Goal: Information Seeking & Learning: Check status

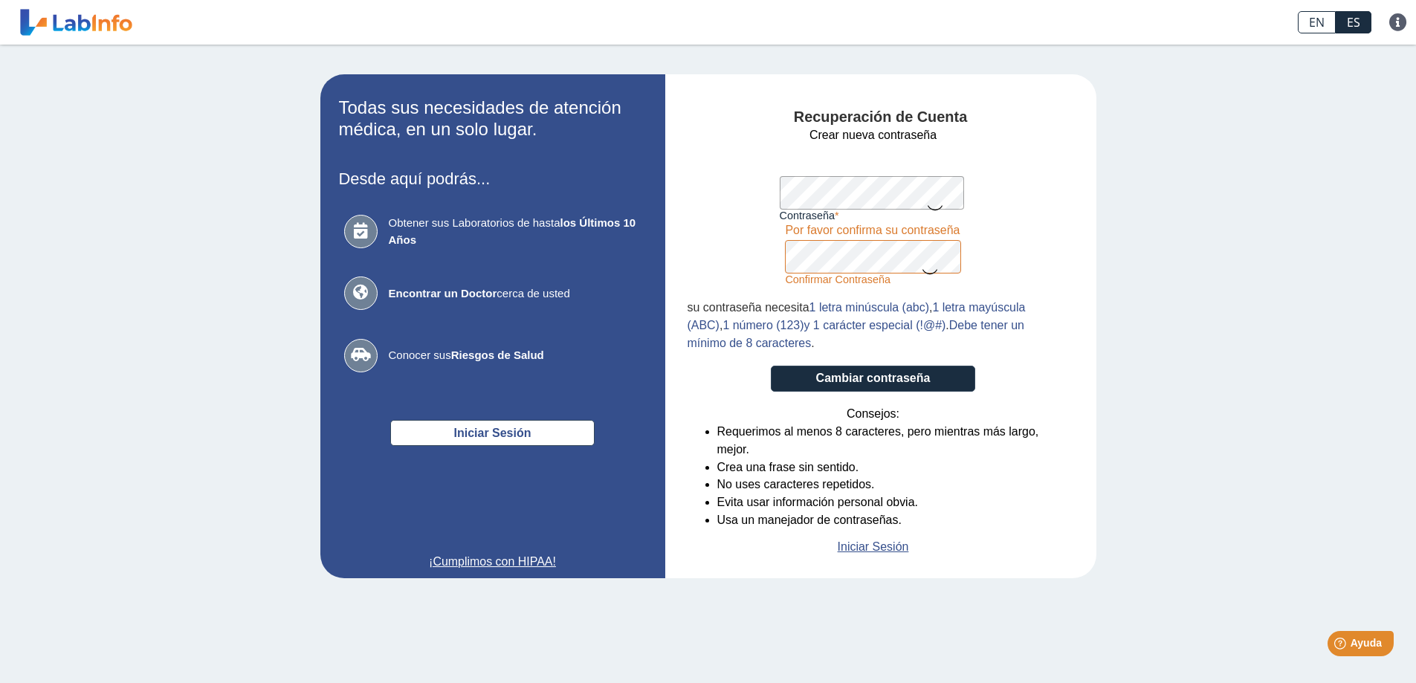
click at [930, 276] on icon at bounding box center [930, 270] width 18 height 29
click at [684, 195] on div "Recuperación de Cuenta Crear nueva contraseña Contraseña Una contraseña válida …" at bounding box center [880, 326] width 431 height 504
click at [931, 203] on icon at bounding box center [935, 206] width 18 height 29
click at [662, 196] on app-recovery "Todas sus necesidades de atención médica, en un solo lugar. Desde aquí podrás..…" at bounding box center [708, 326] width 862 height 504
click at [719, 148] on form "Crear nueva contraseña Contraseña Una contraseña válida es requerida Confirmar …" at bounding box center [873, 341] width 372 height 430
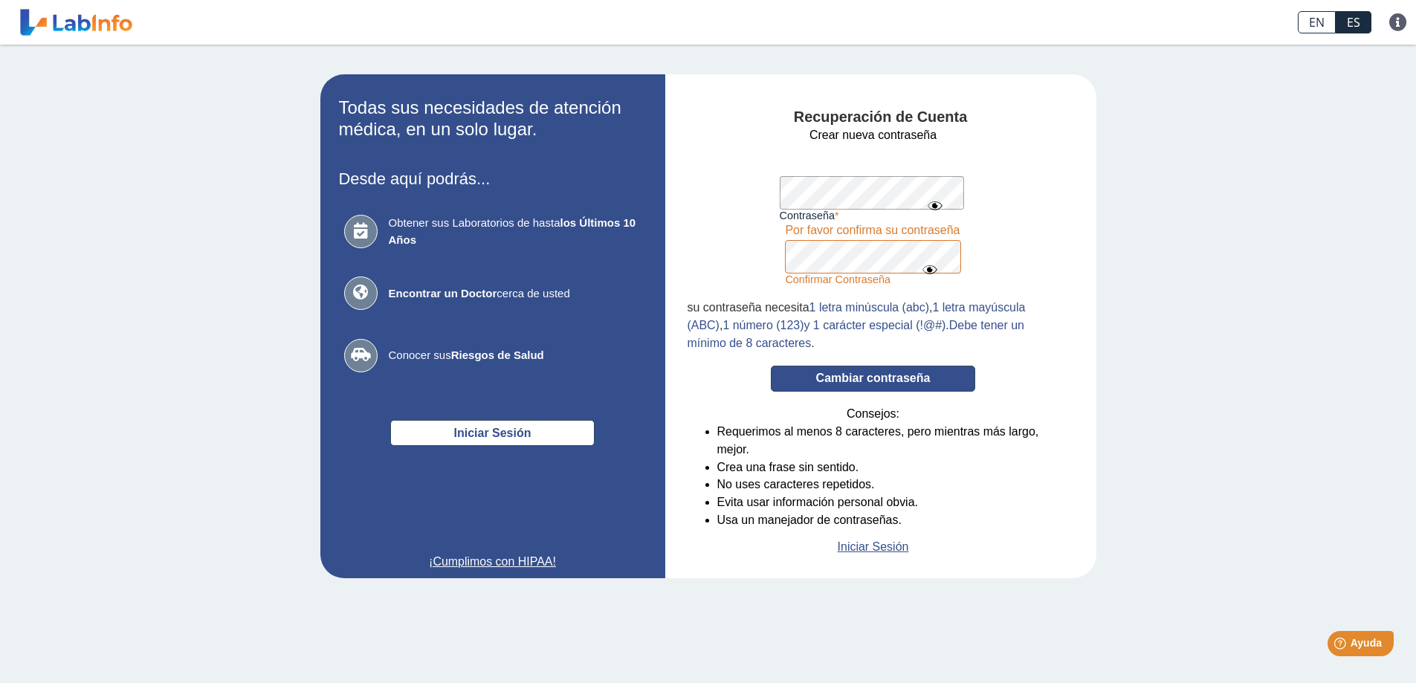
click at [864, 382] on button "Cambiar contraseña" at bounding box center [873, 379] width 204 height 26
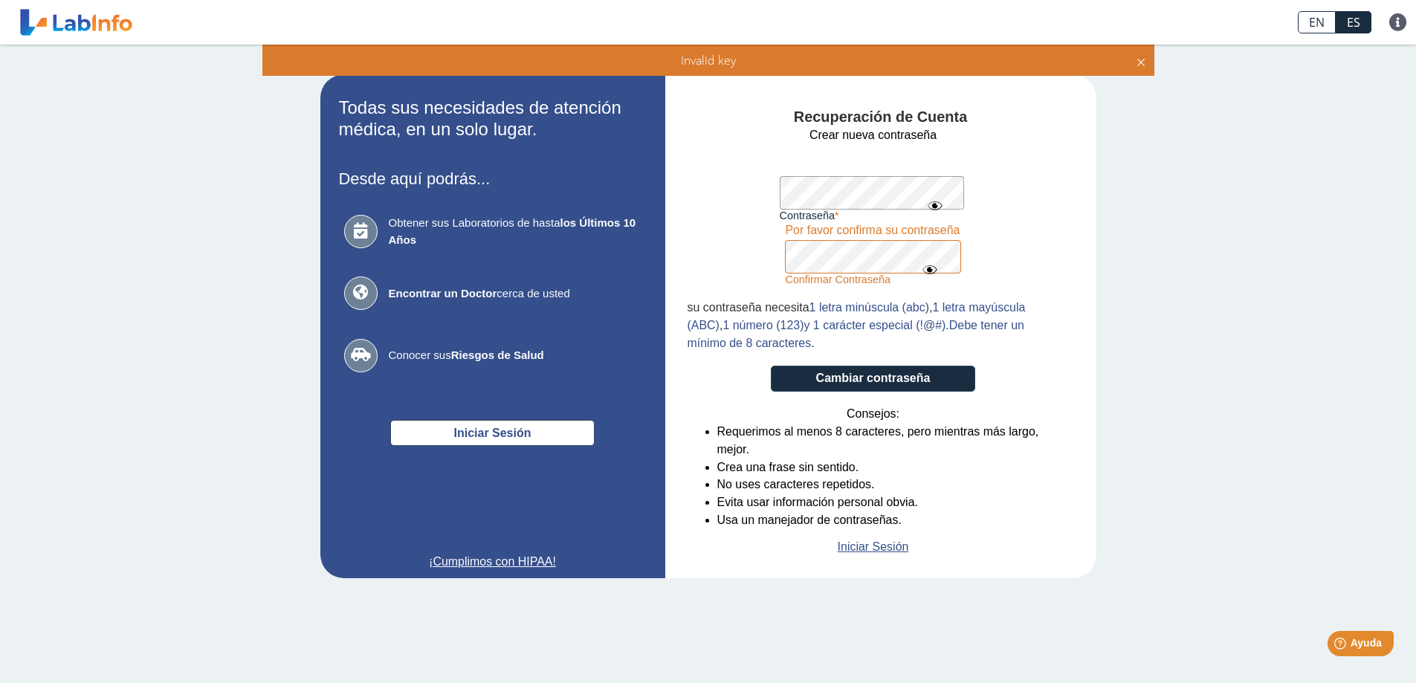
click at [1029, 216] on form "Crear nueva contraseña Contraseña Una contraseña válida es requerida Confirmar …" at bounding box center [873, 341] width 372 height 430
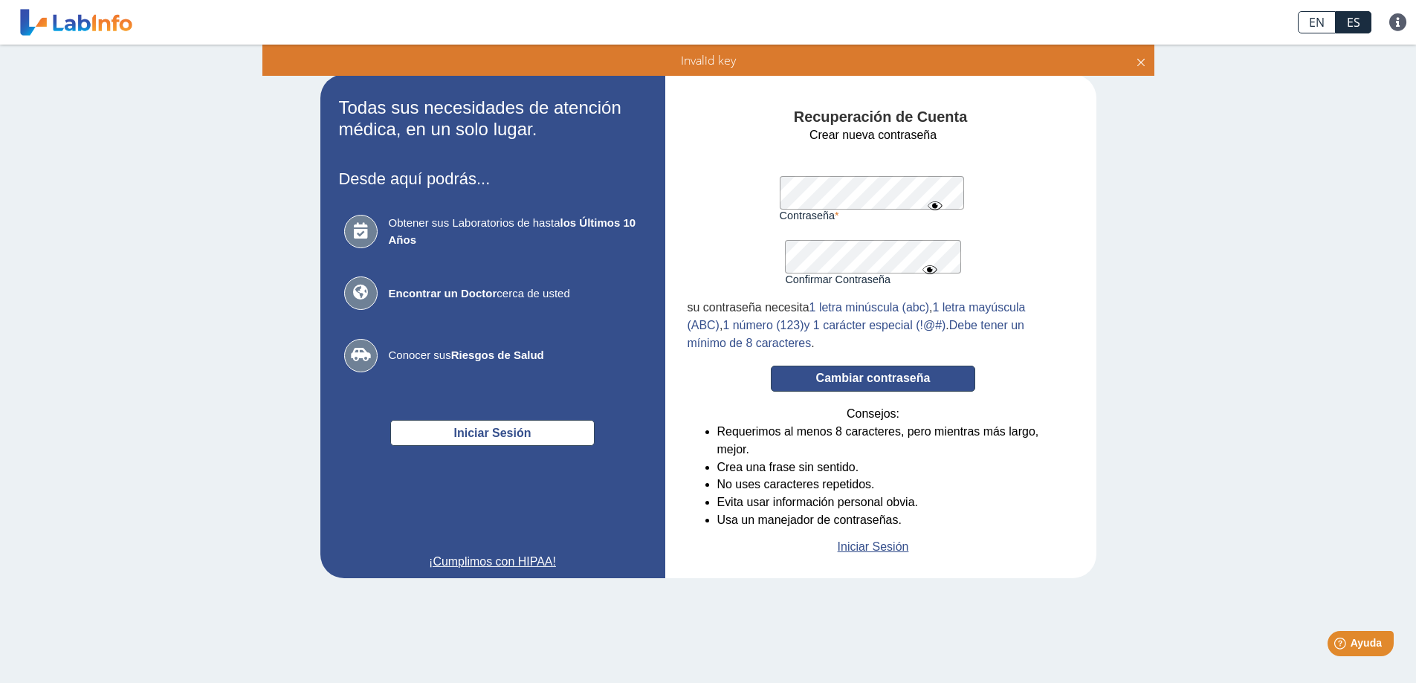
click at [831, 378] on button "Cambiar contraseña" at bounding box center [873, 379] width 204 height 26
click at [699, 247] on form "Crear nueva contraseña Contraseña Una contraseña válida es requerida Confirmar …" at bounding box center [873, 341] width 372 height 430
click at [866, 384] on button "Cambiar contraseña" at bounding box center [873, 379] width 204 height 26
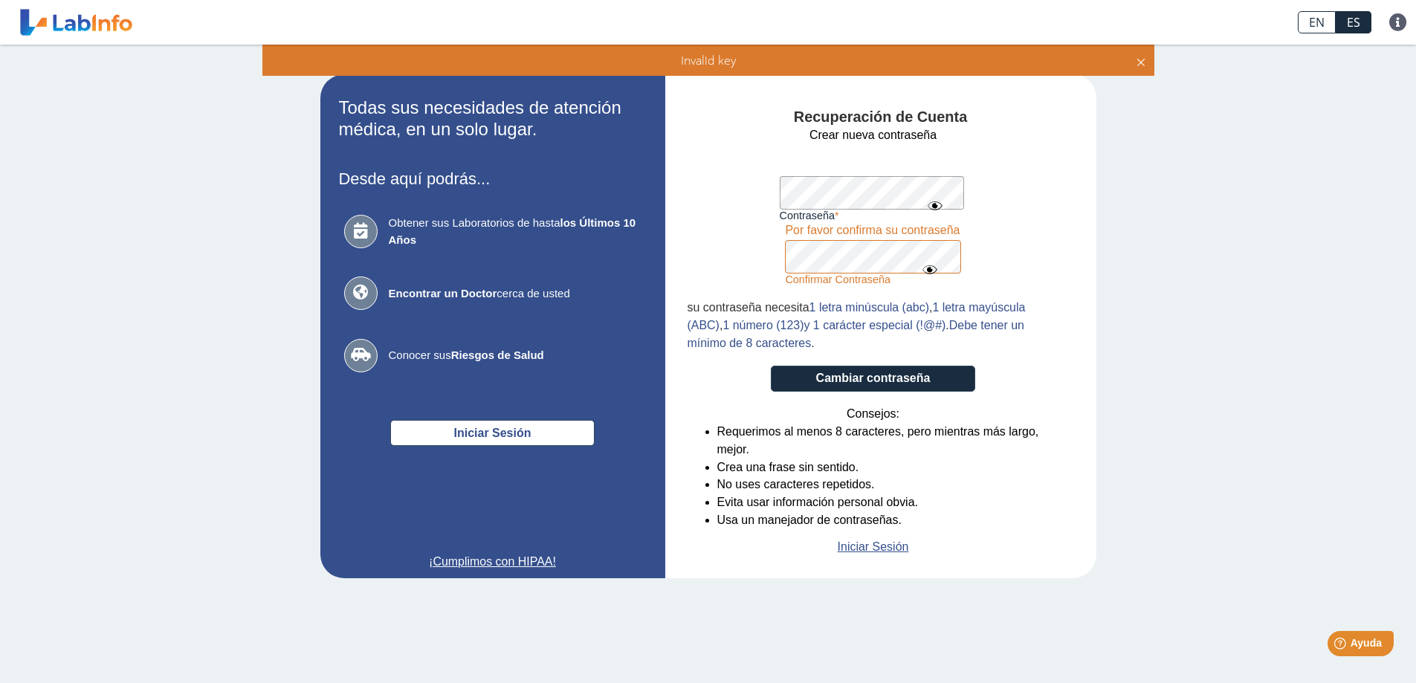
click at [739, 259] on form "Crear nueva contraseña Contraseña Una contraseña válida es requerida Confirmar …" at bounding box center [873, 341] width 372 height 430
click at [729, 262] on form "Crear nueva contraseña Contraseña Una contraseña válida es requerida Confirmar …" at bounding box center [873, 341] width 372 height 430
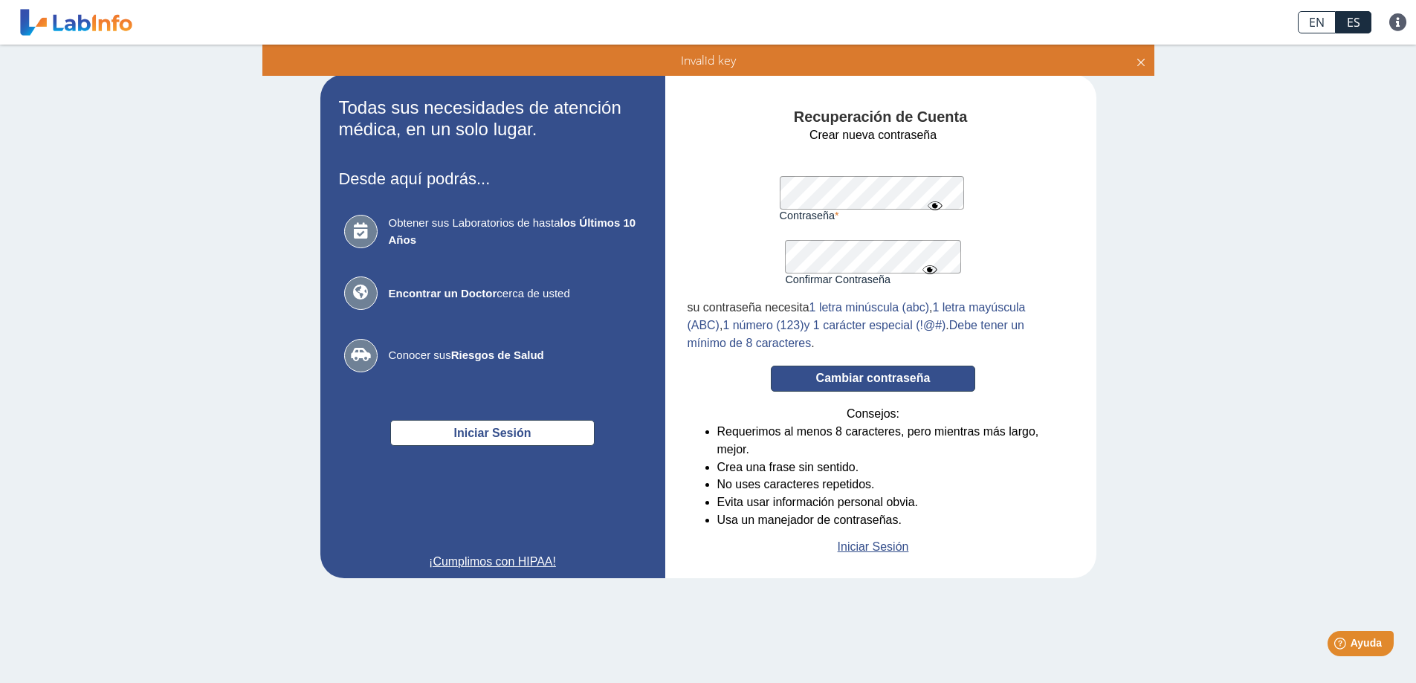
click at [881, 380] on button "Cambiar contraseña" at bounding box center [873, 379] width 204 height 26
click at [662, 215] on app-recovery "Todas sus necesidades de atención médica, en un solo lugar. Desde aquí podrás..…" at bounding box center [708, 326] width 862 height 504
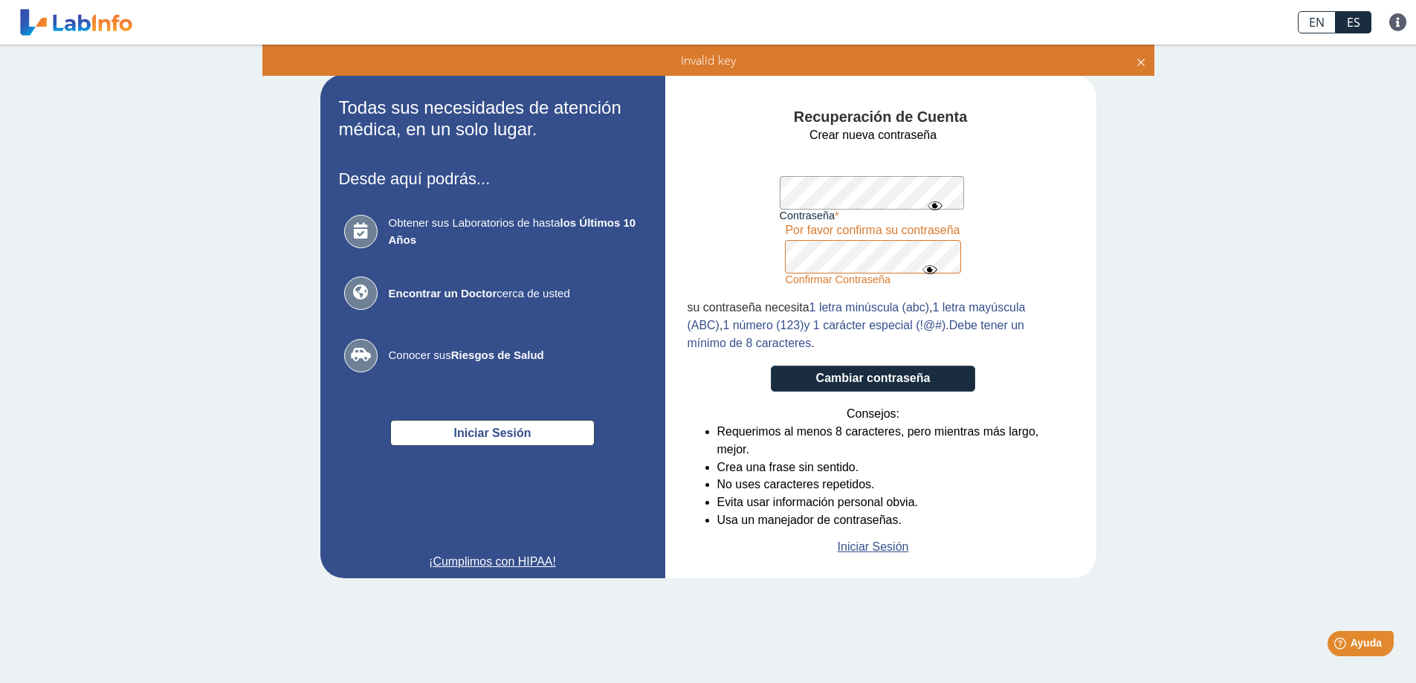
click at [540, 239] on app-recovery "Todas sus necesidades de atención médica, en un solo lugar. Desde aquí podrás..…" at bounding box center [708, 326] width 862 height 504
click at [1014, 188] on form "Crear nueva contraseña Contraseña Una contraseña válida es requerida Confirmar …" at bounding box center [873, 341] width 372 height 430
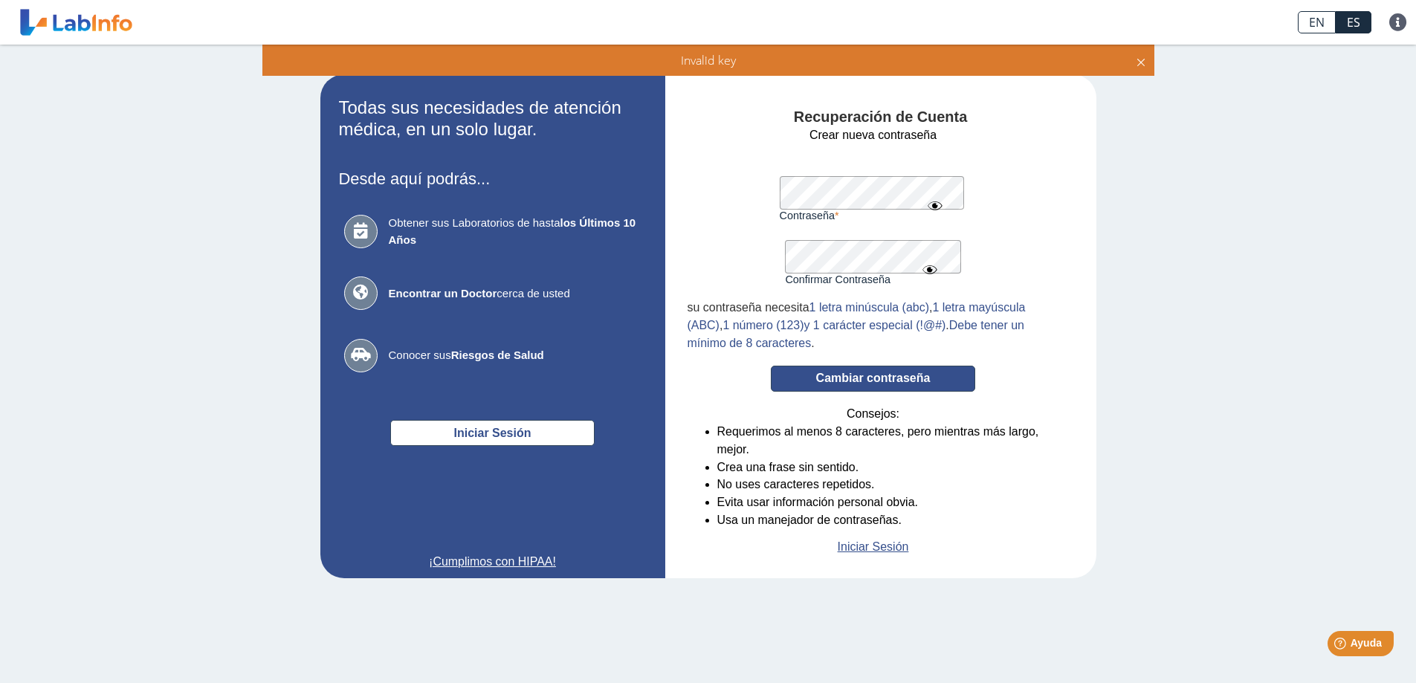
click at [866, 384] on button "Cambiar contraseña" at bounding box center [873, 379] width 204 height 26
click at [600, 166] on app-recovery "Todas sus necesidades de atención médica, en un solo lugar. Desde aquí podrás..…" at bounding box center [708, 326] width 862 height 504
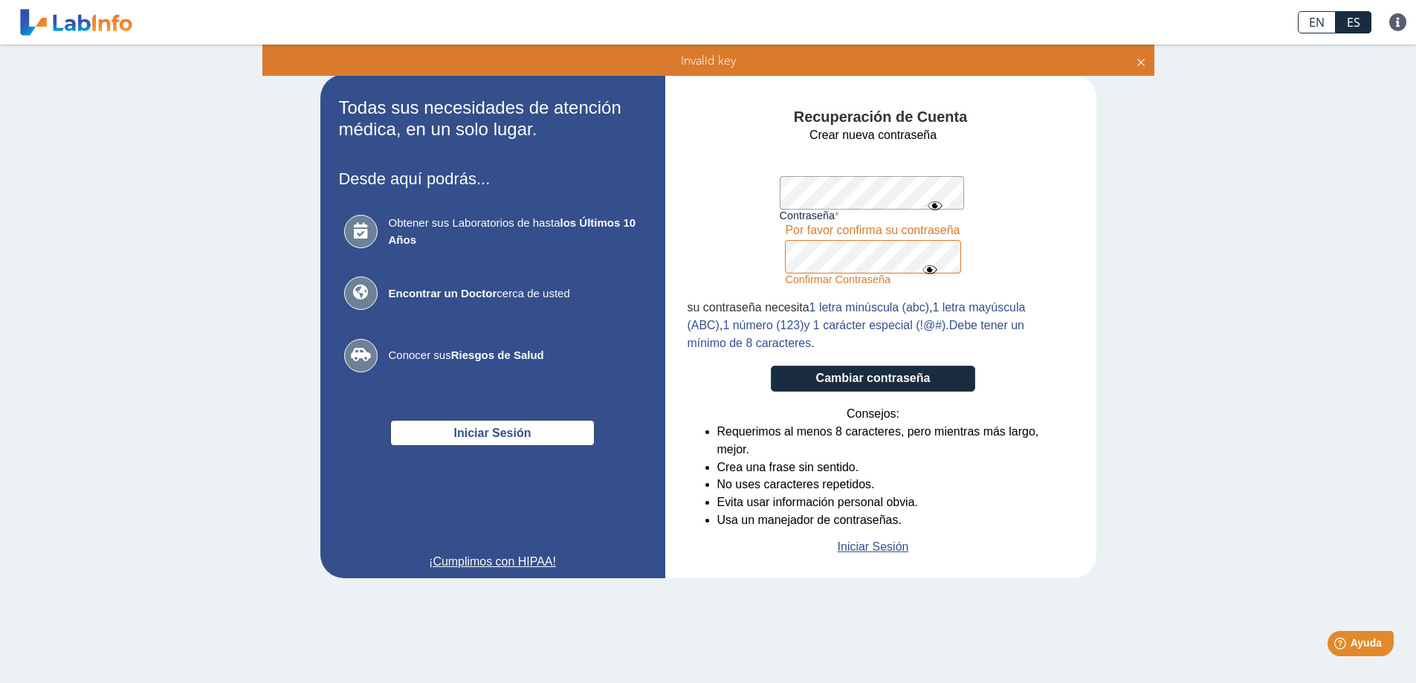
click at [732, 199] on form "Crear nueva contraseña Contraseña Una contraseña válida es requerida Confirmar …" at bounding box center [873, 341] width 372 height 430
click at [695, 245] on form "Crear nueva contraseña Contraseña Una contraseña válida es requerida Confirmar …" at bounding box center [873, 341] width 372 height 430
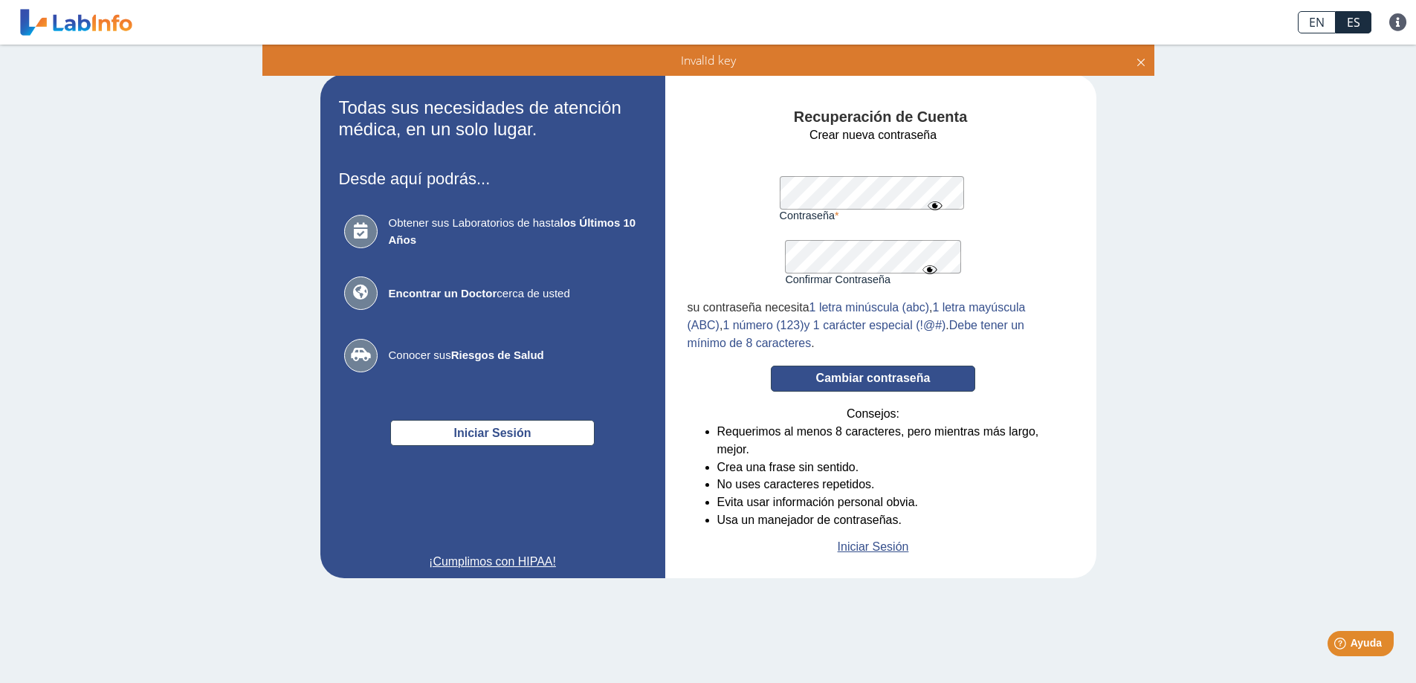
click at [876, 375] on button "Cambiar contraseña" at bounding box center [873, 379] width 204 height 26
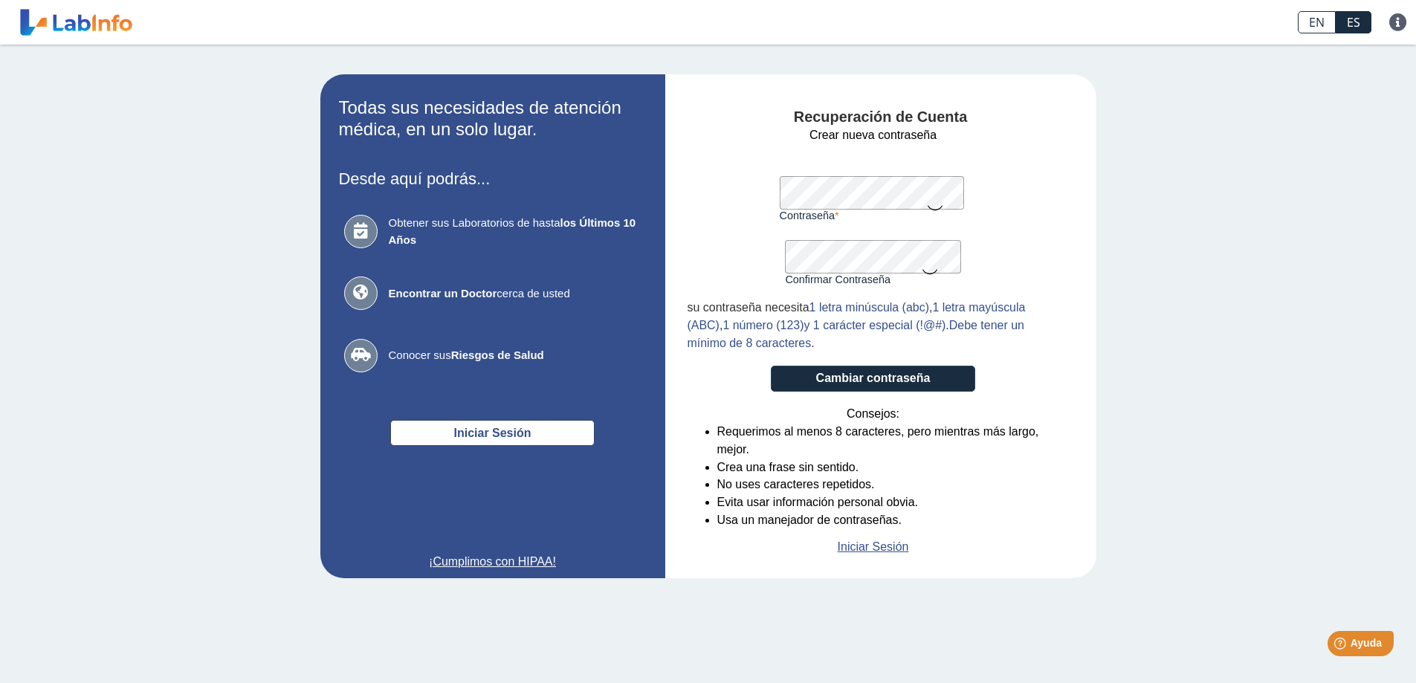
click at [940, 205] on icon at bounding box center [935, 206] width 18 height 29
click at [930, 279] on icon at bounding box center [930, 270] width 18 height 29
click at [1086, 398] on div "Recuperación de Cuenta Crear nueva contraseña Contraseña Una contraseña válida …" at bounding box center [880, 326] width 431 height 504
click at [905, 380] on button "Cambiar contraseña" at bounding box center [873, 379] width 204 height 26
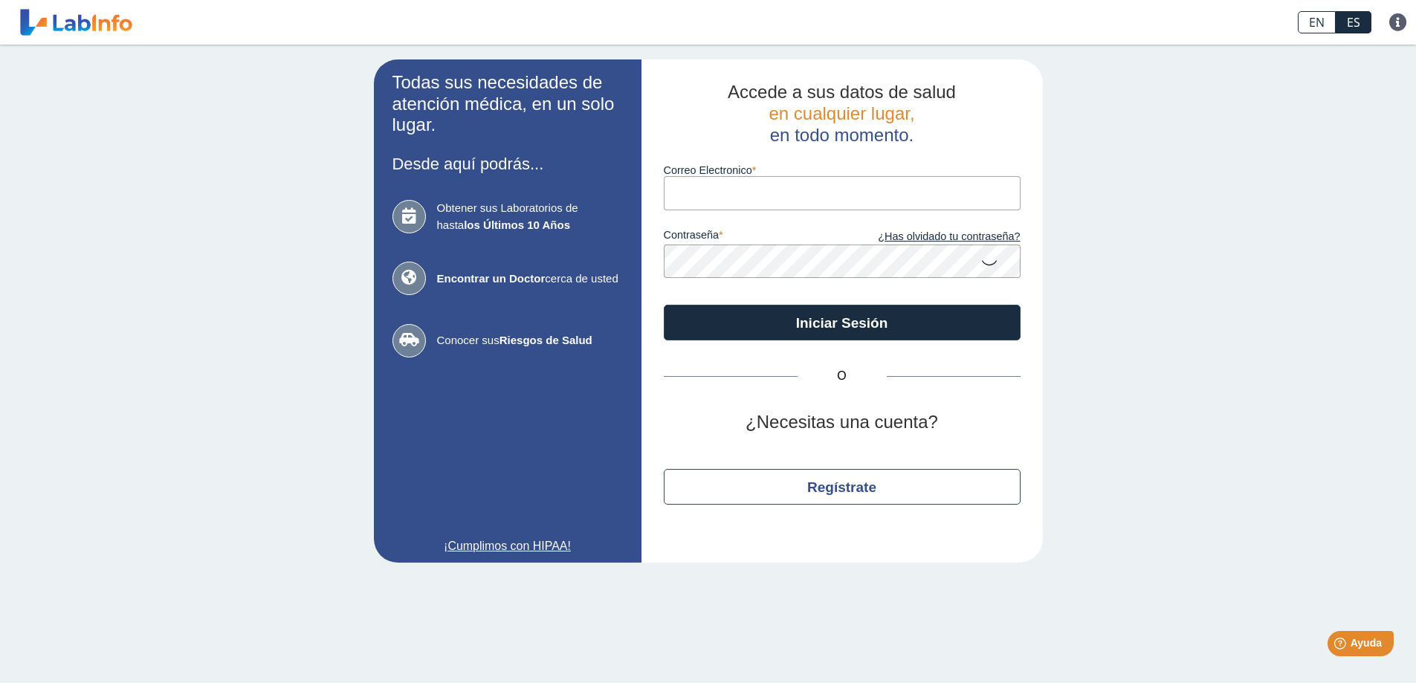
type input "[PERSON_NAME][EMAIL_ADDRESS][DOMAIN_NAME]"
click at [990, 258] on icon at bounding box center [989, 261] width 18 height 29
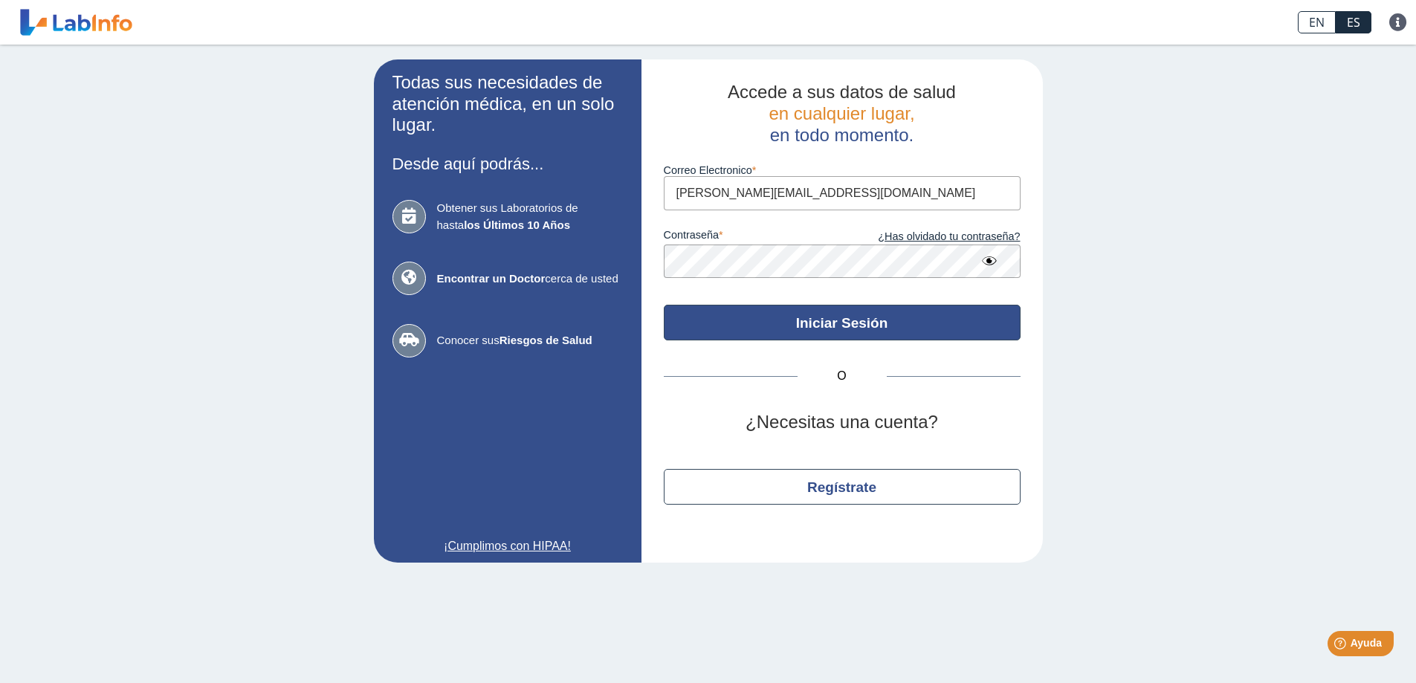
click at [840, 331] on button "Iniciar Sesión" at bounding box center [842, 323] width 357 height 36
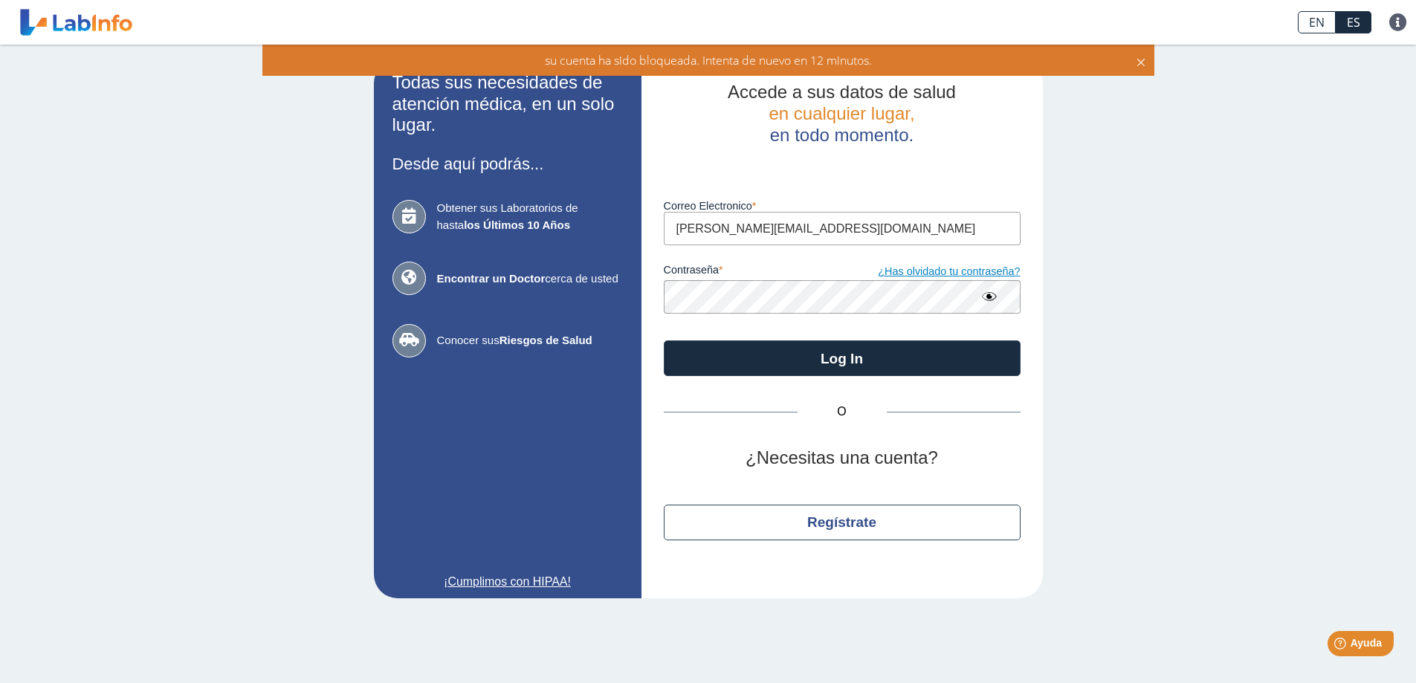
click at [985, 272] on link "¿Has olvidado tu contraseña?" at bounding box center [931, 272] width 178 height 16
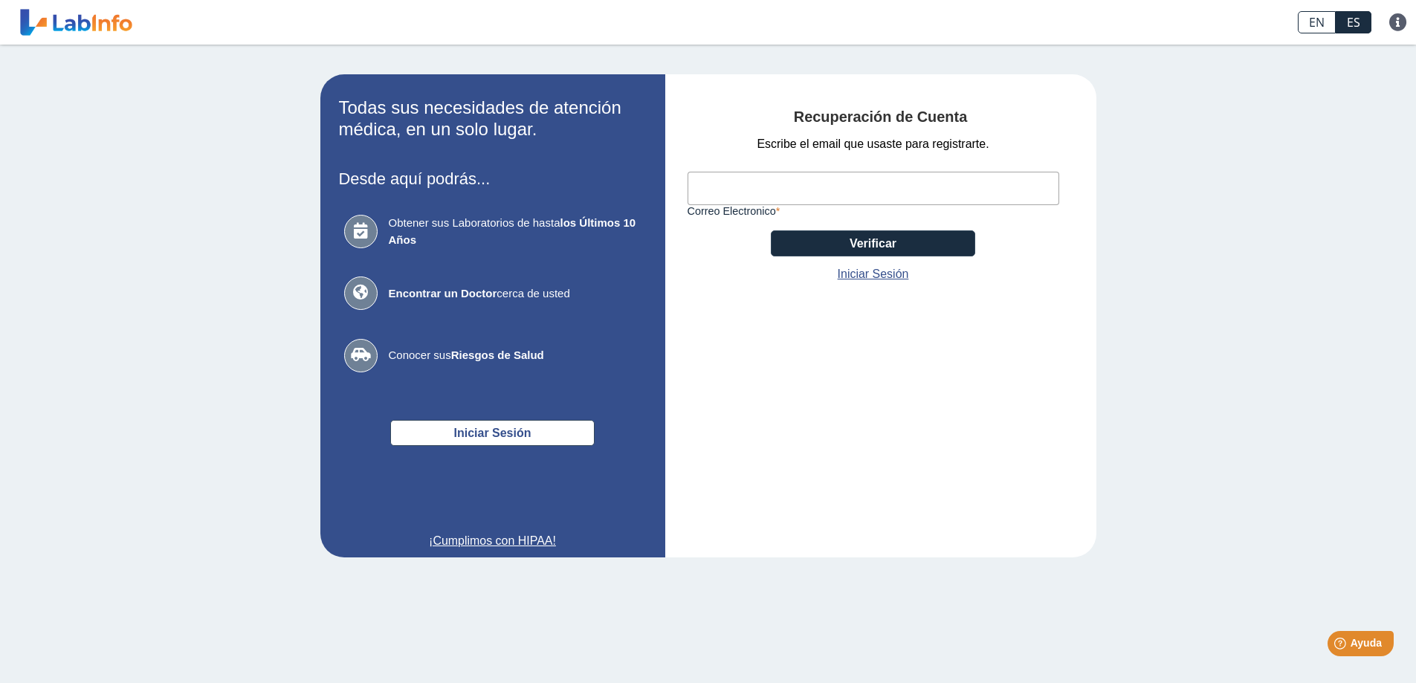
click at [911, 198] on input "Correo Electronico" at bounding box center [873, 188] width 372 height 33
type input "valeria.menendez09@gmail.com"
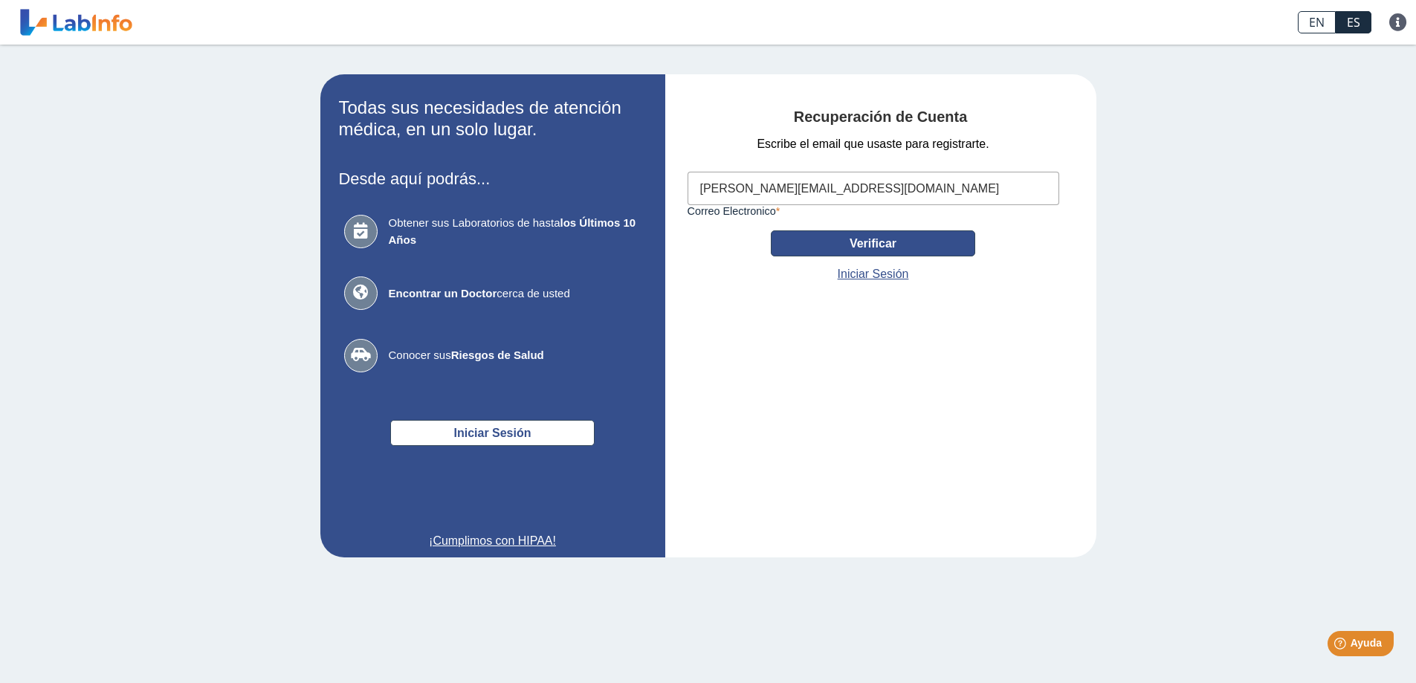
click at [864, 244] on button "Verificar" at bounding box center [873, 243] width 204 height 26
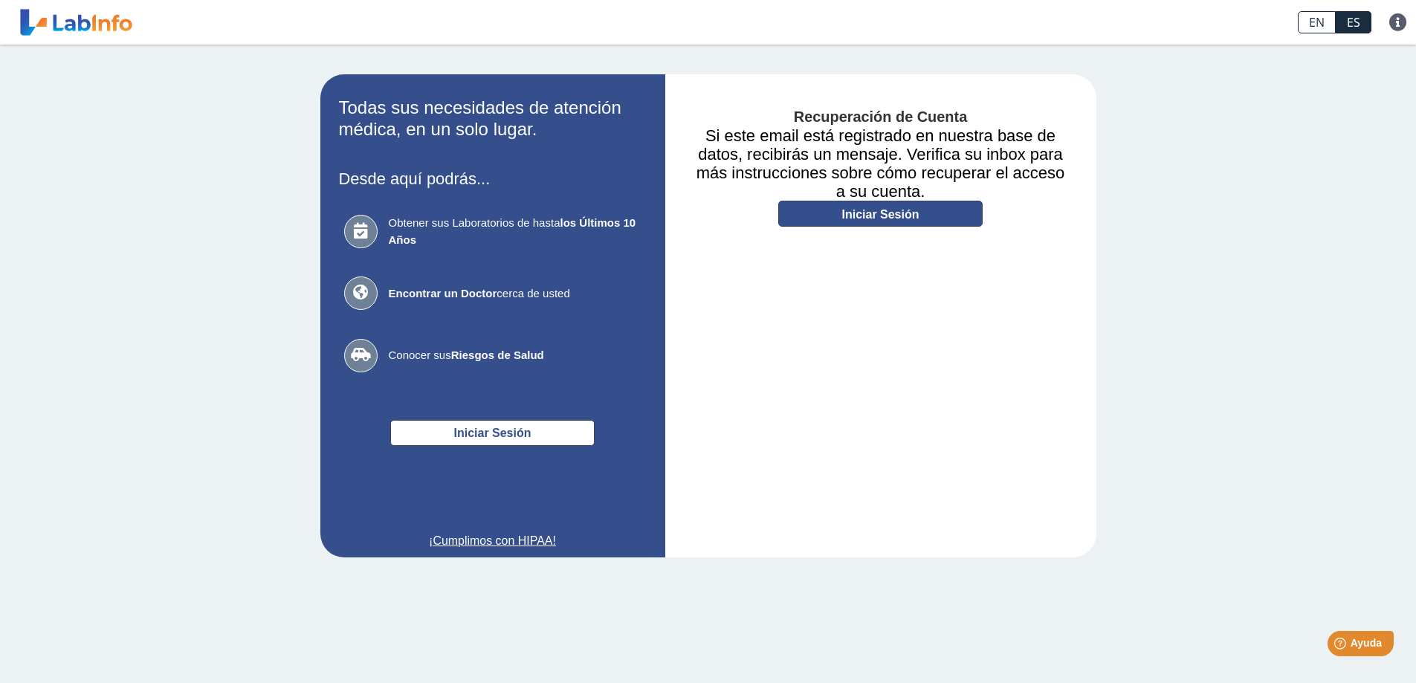
click at [869, 210] on link "Iniciar Sesión" at bounding box center [880, 214] width 204 height 26
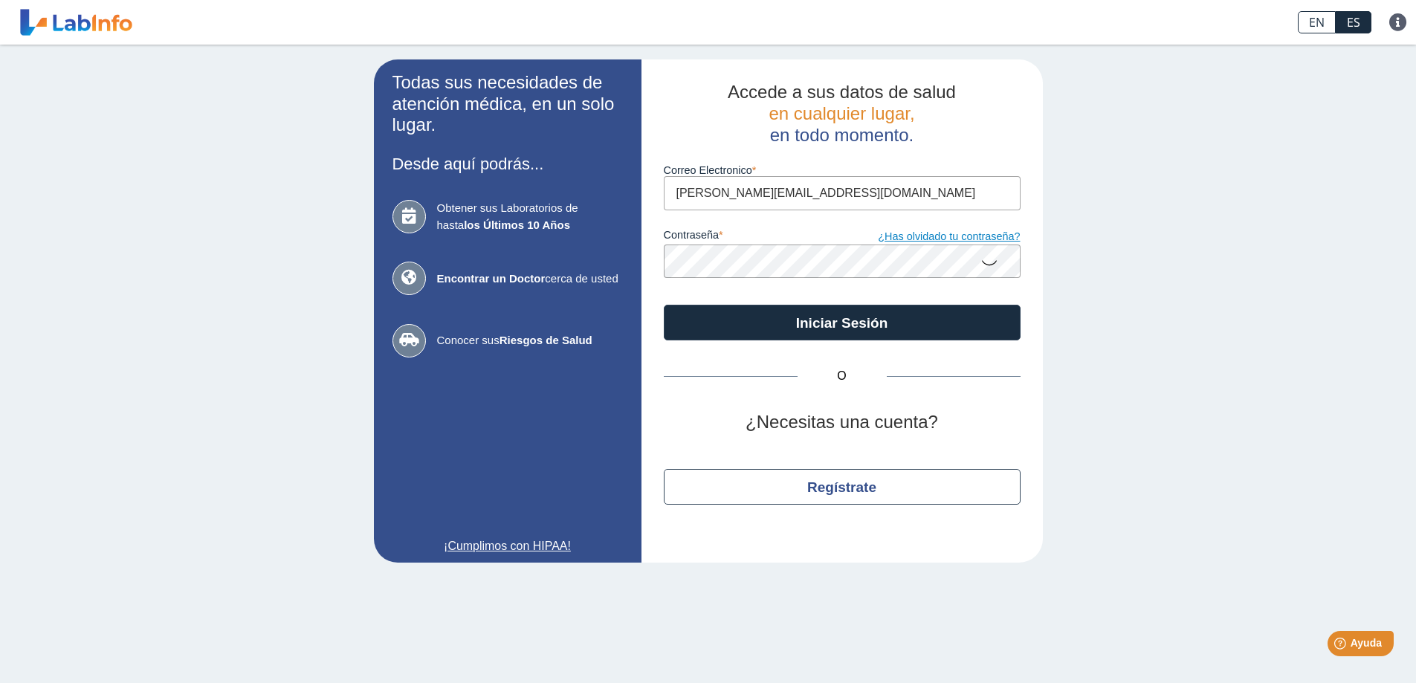
click at [943, 239] on link "¿Has olvidado tu contraseña?" at bounding box center [931, 237] width 178 height 16
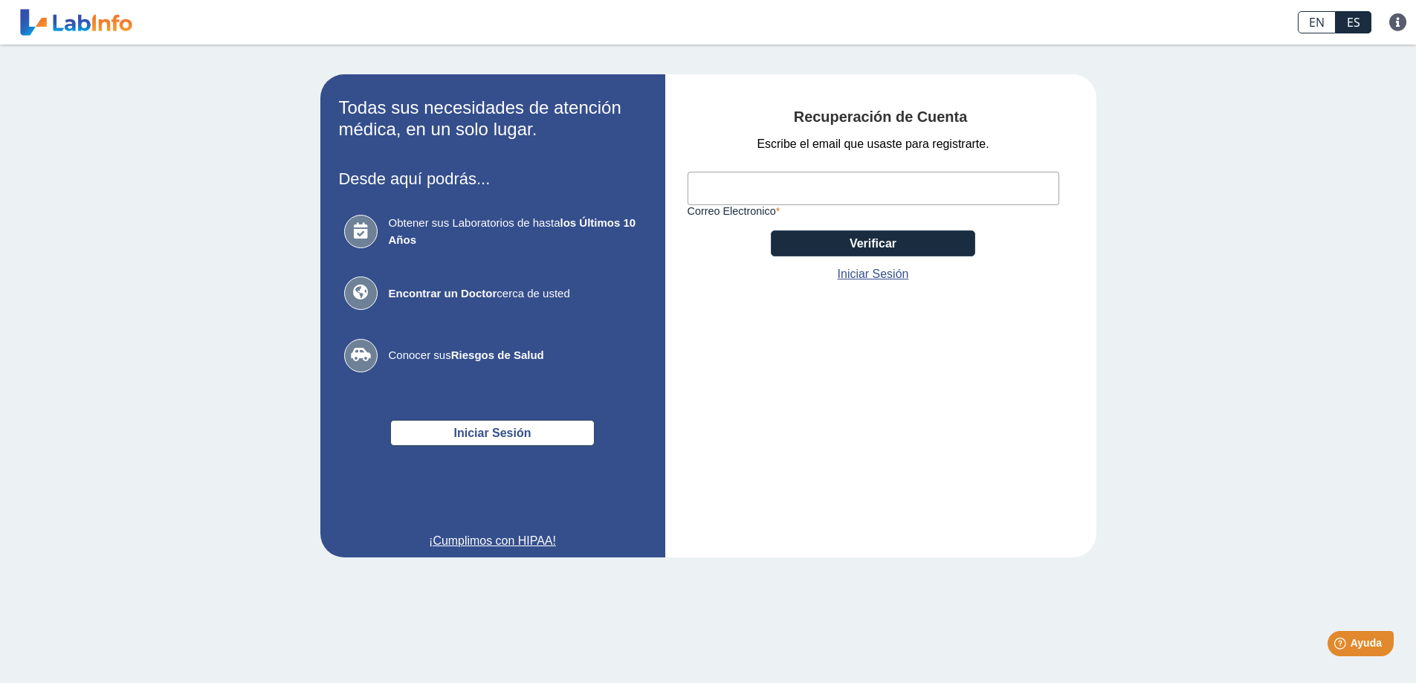
click at [843, 187] on input "Correo Electronico" at bounding box center [873, 188] width 372 height 33
type input "valeria.menendez09@gmail.com"
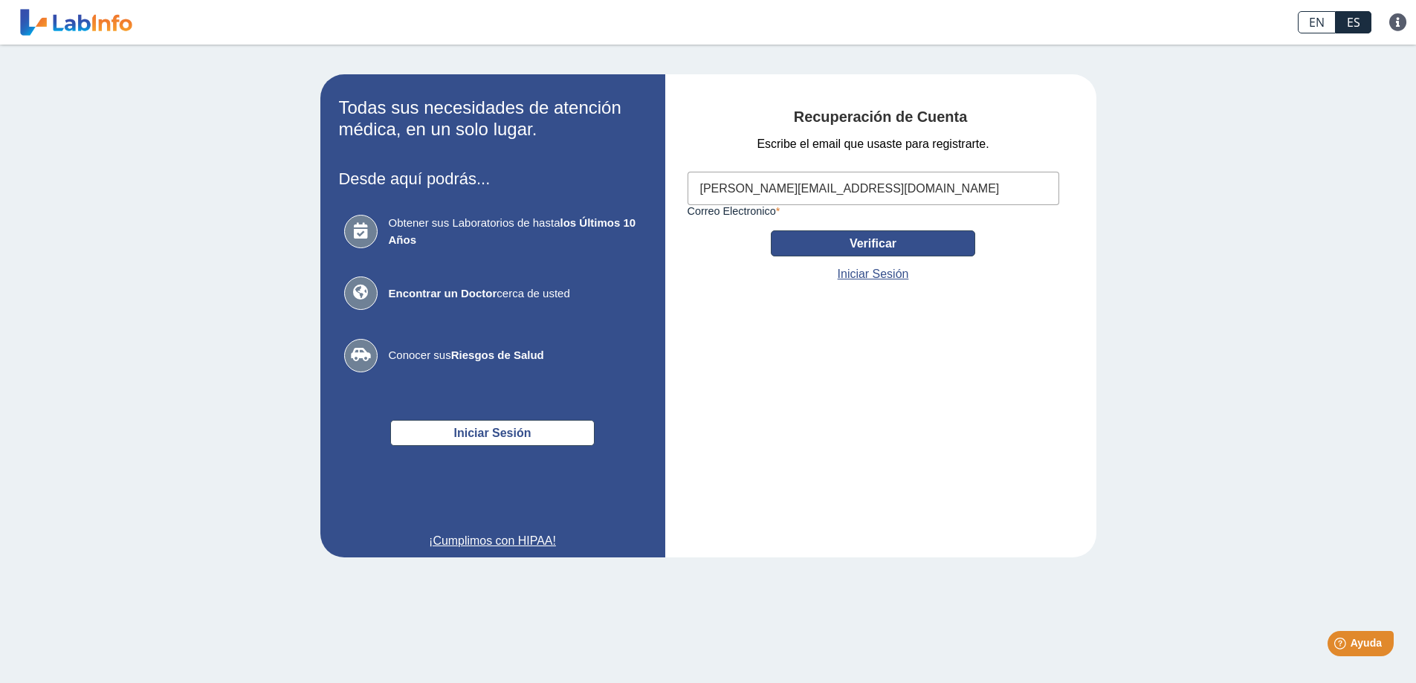
click at [881, 246] on button "Verificar" at bounding box center [873, 243] width 204 height 26
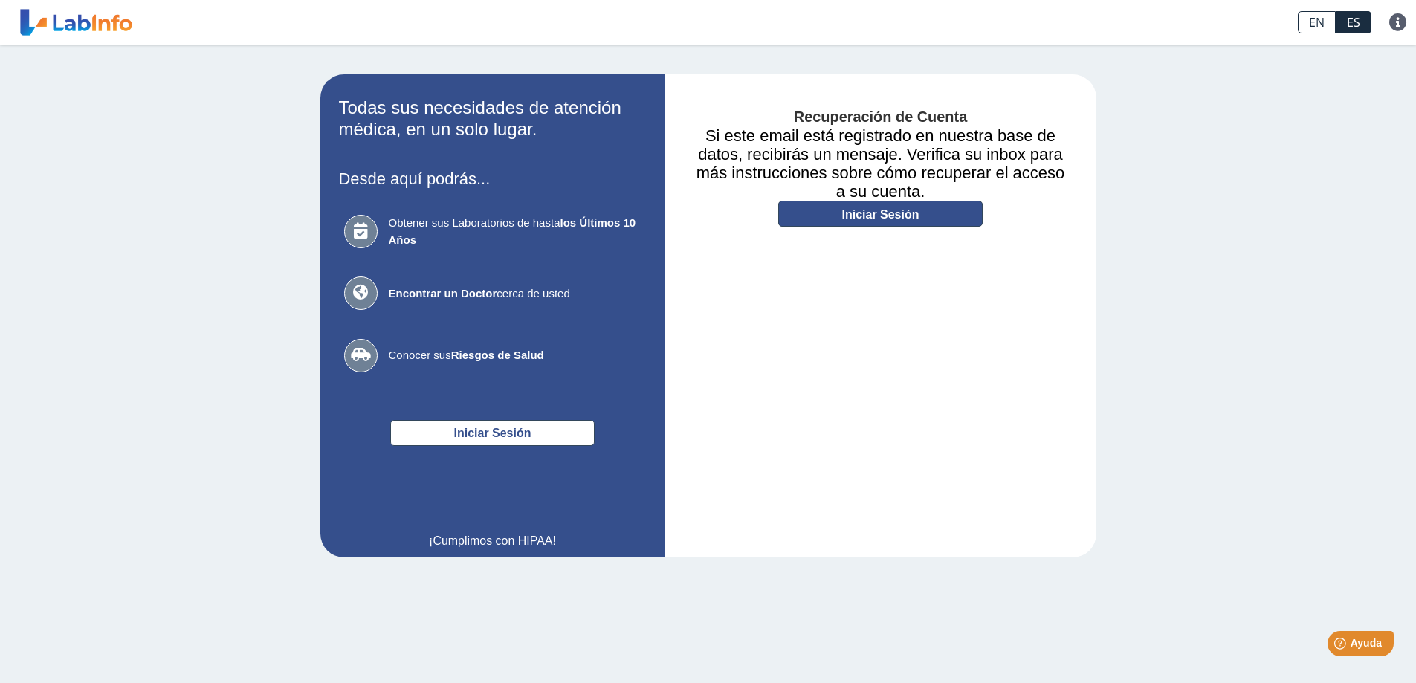
click at [878, 219] on link "Iniciar Sesión" at bounding box center [880, 214] width 204 height 26
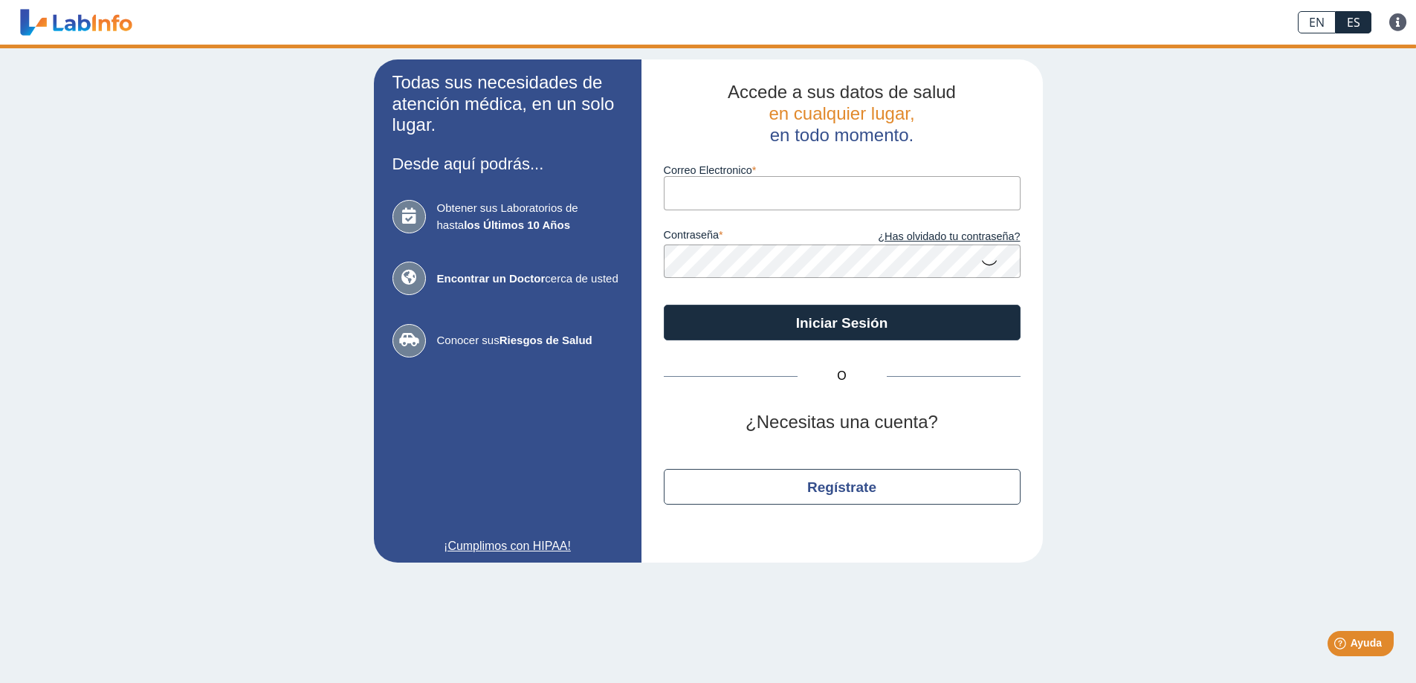
type input "valeria.menendez09@gmail.com"
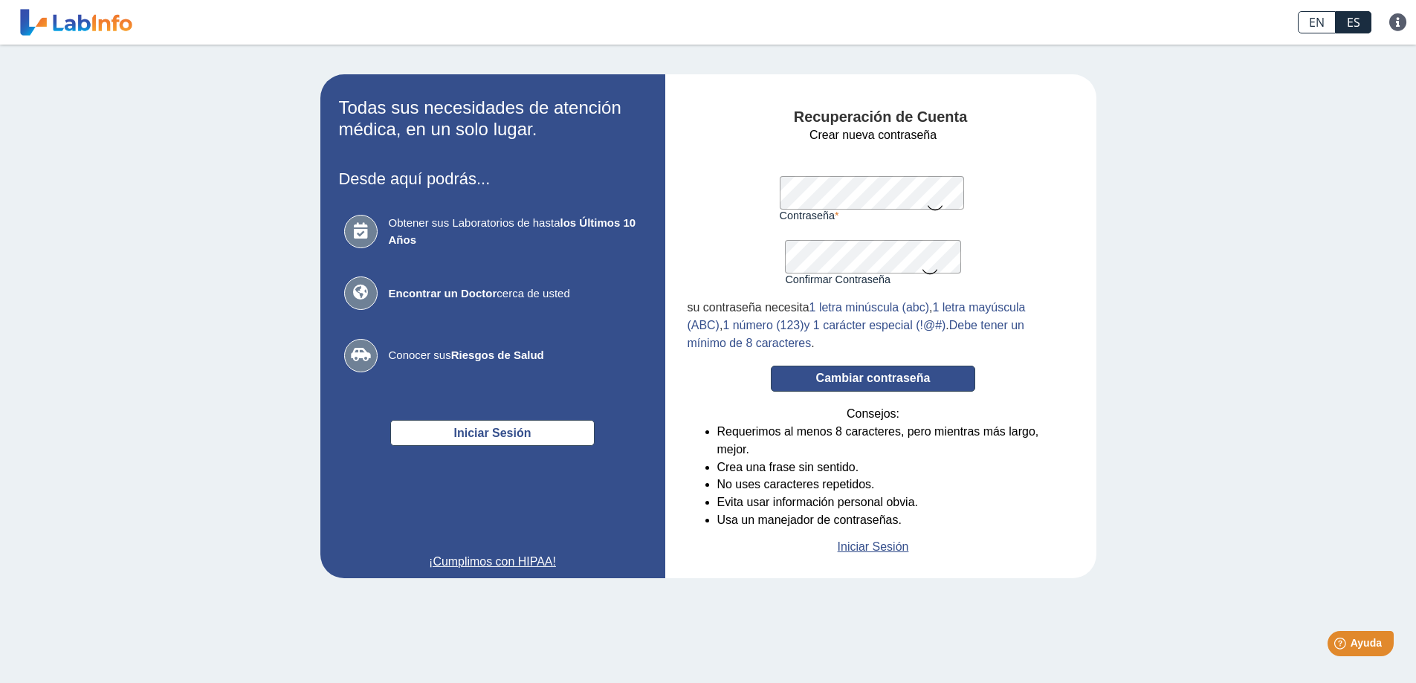
click at [854, 380] on button "Cambiar contraseña" at bounding box center [873, 379] width 204 height 26
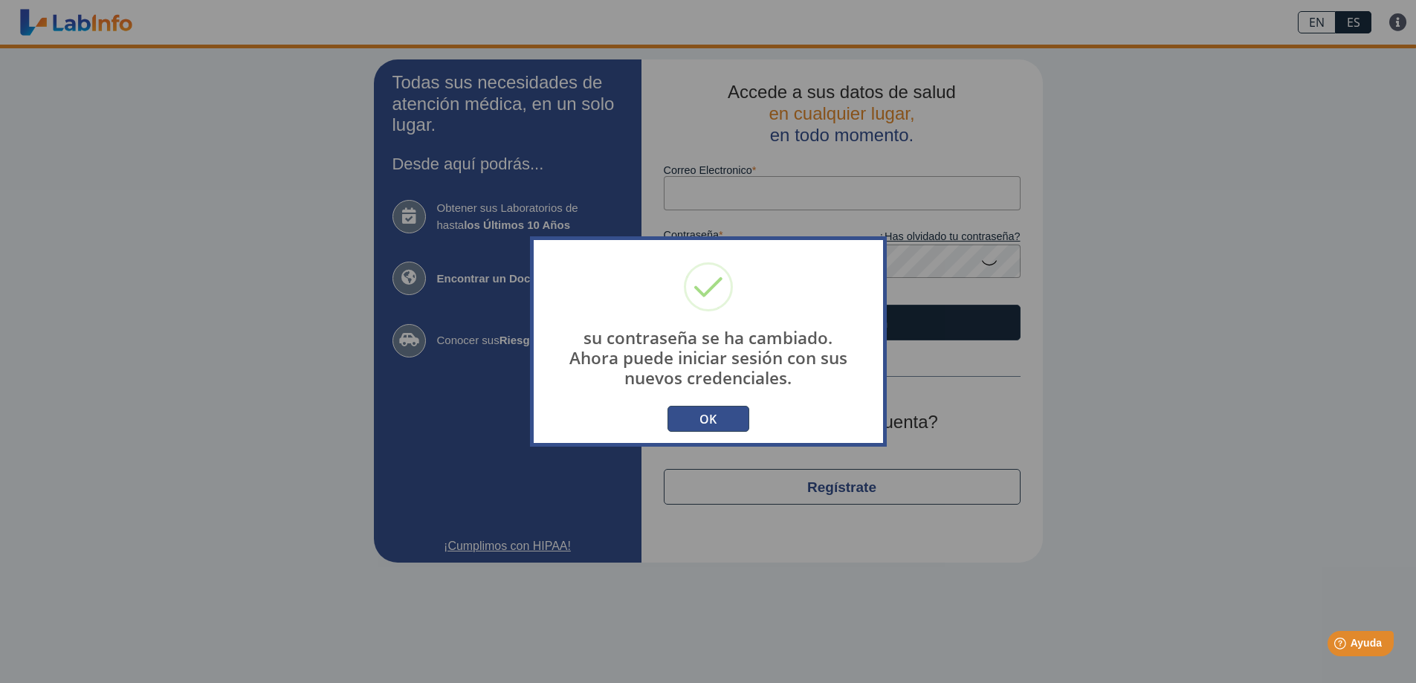
type input "[PERSON_NAME][EMAIL_ADDRESS][DOMAIN_NAME]"
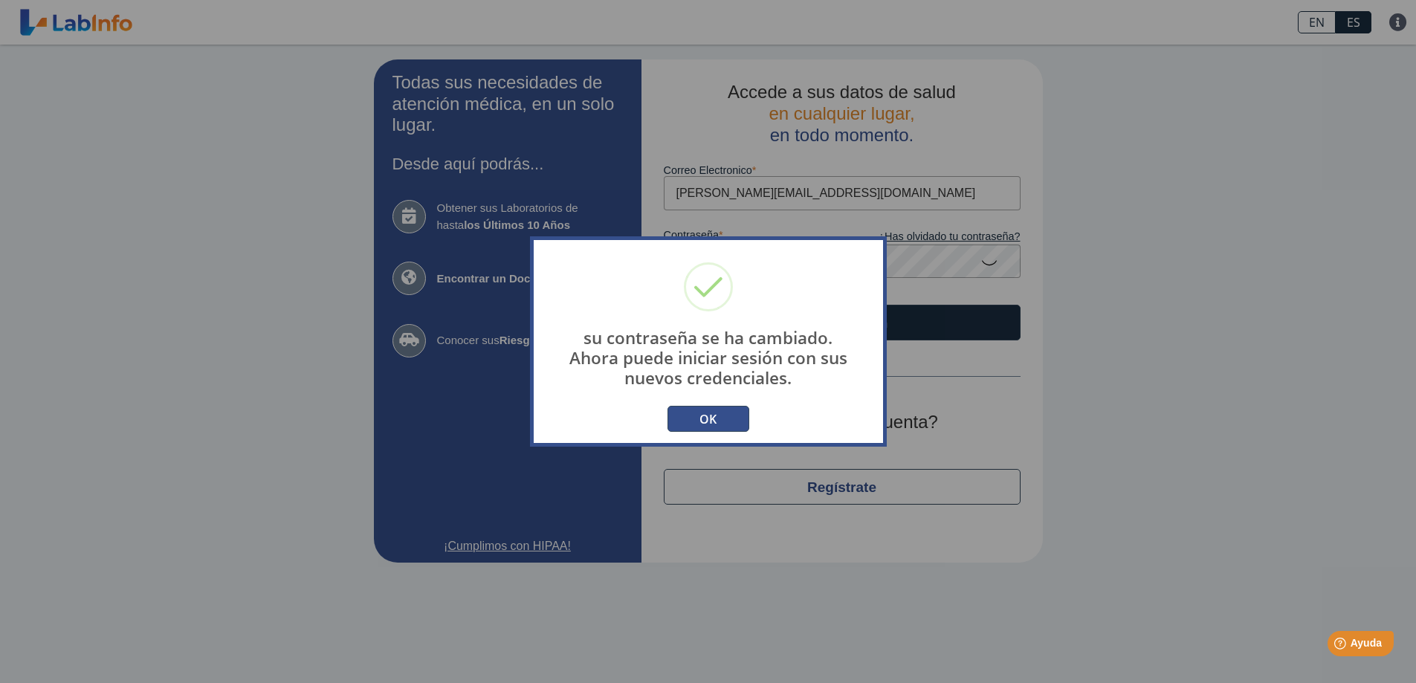
click at [697, 424] on button "OK" at bounding box center [708, 419] width 82 height 26
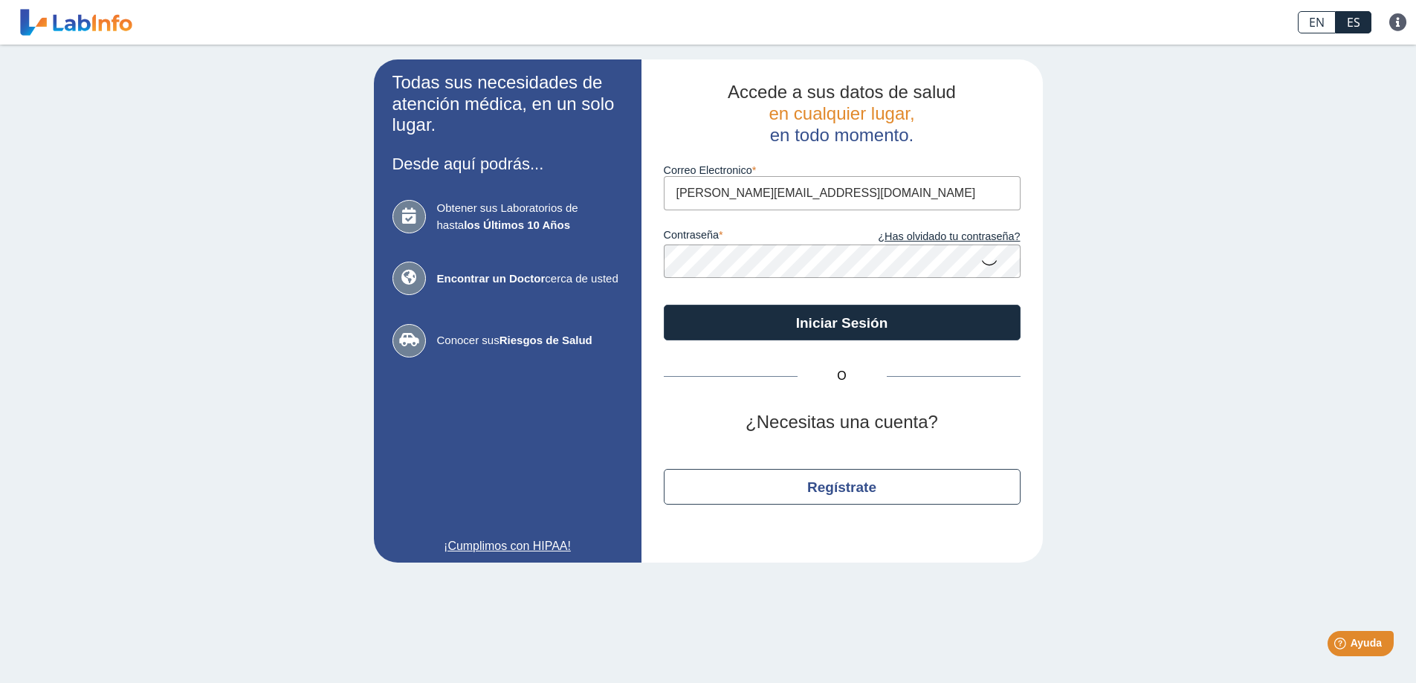
click at [982, 263] on icon at bounding box center [989, 261] width 18 height 29
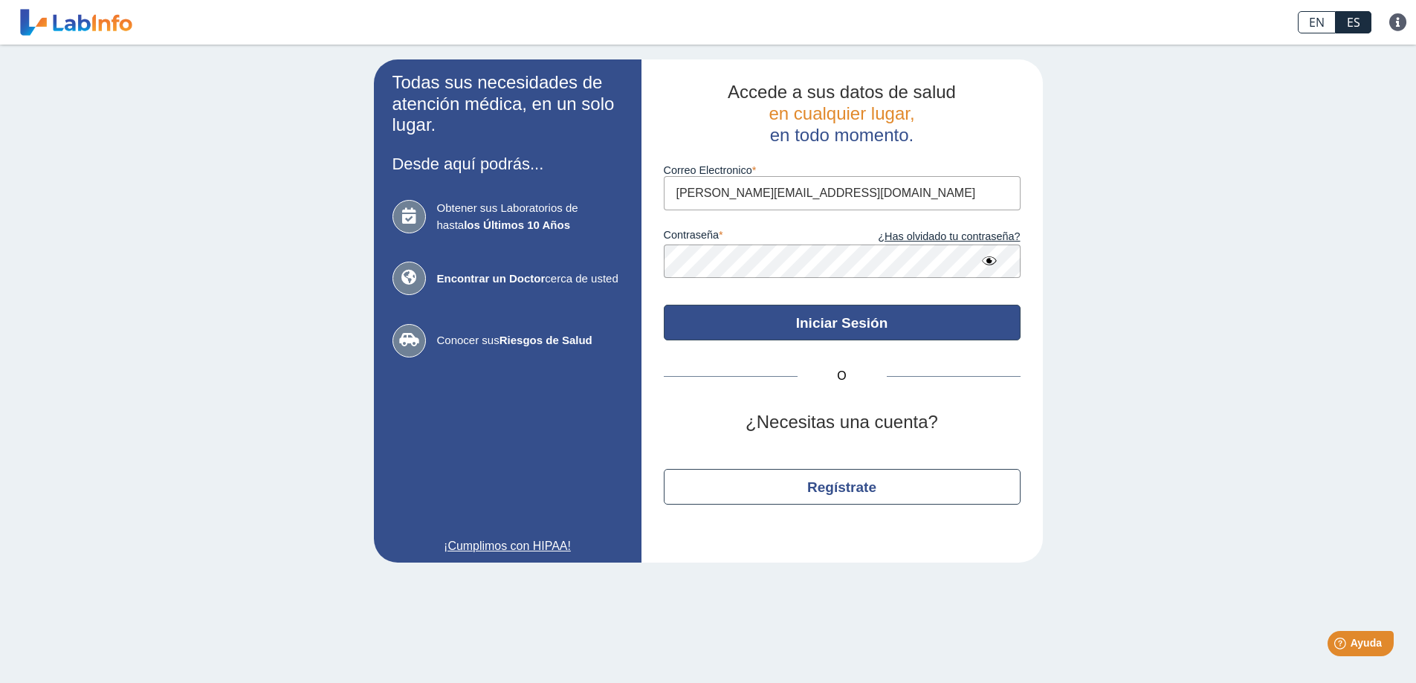
click at [876, 331] on button "Iniciar Sesión" at bounding box center [842, 323] width 357 height 36
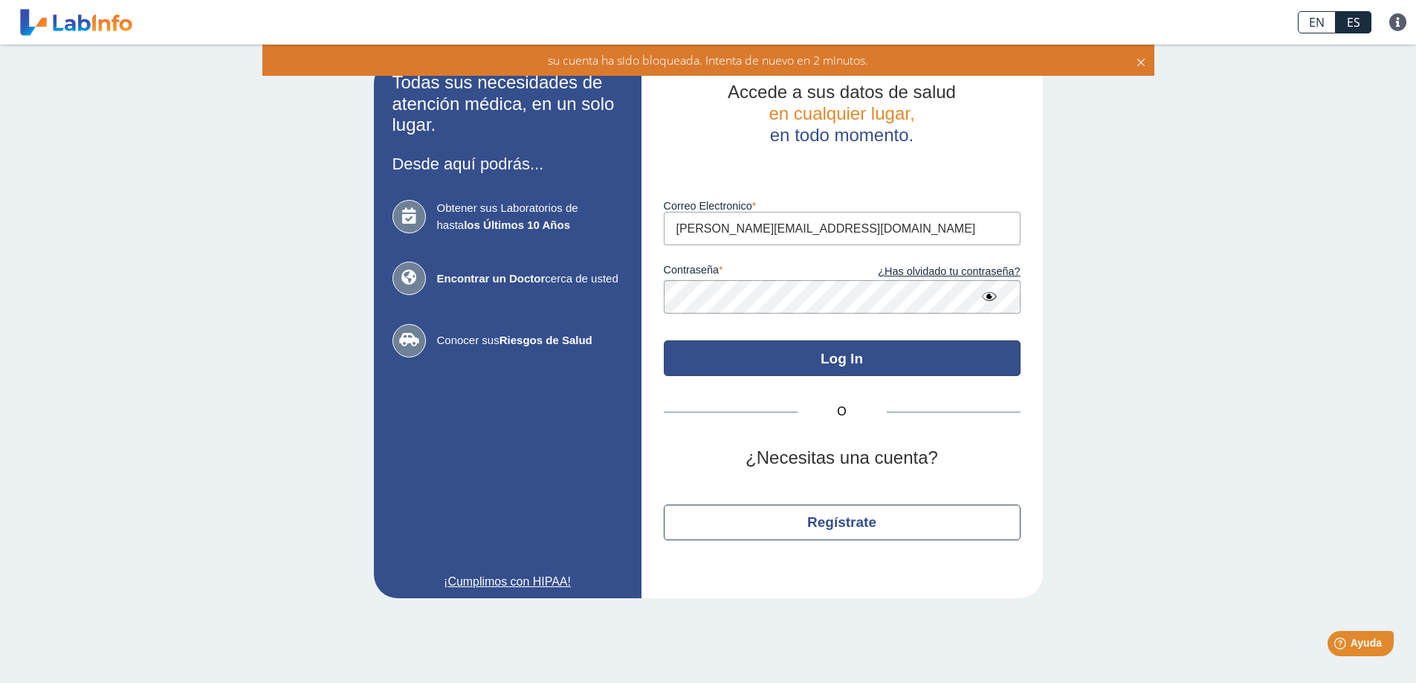
click at [843, 372] on button "Log In" at bounding box center [842, 358] width 357 height 36
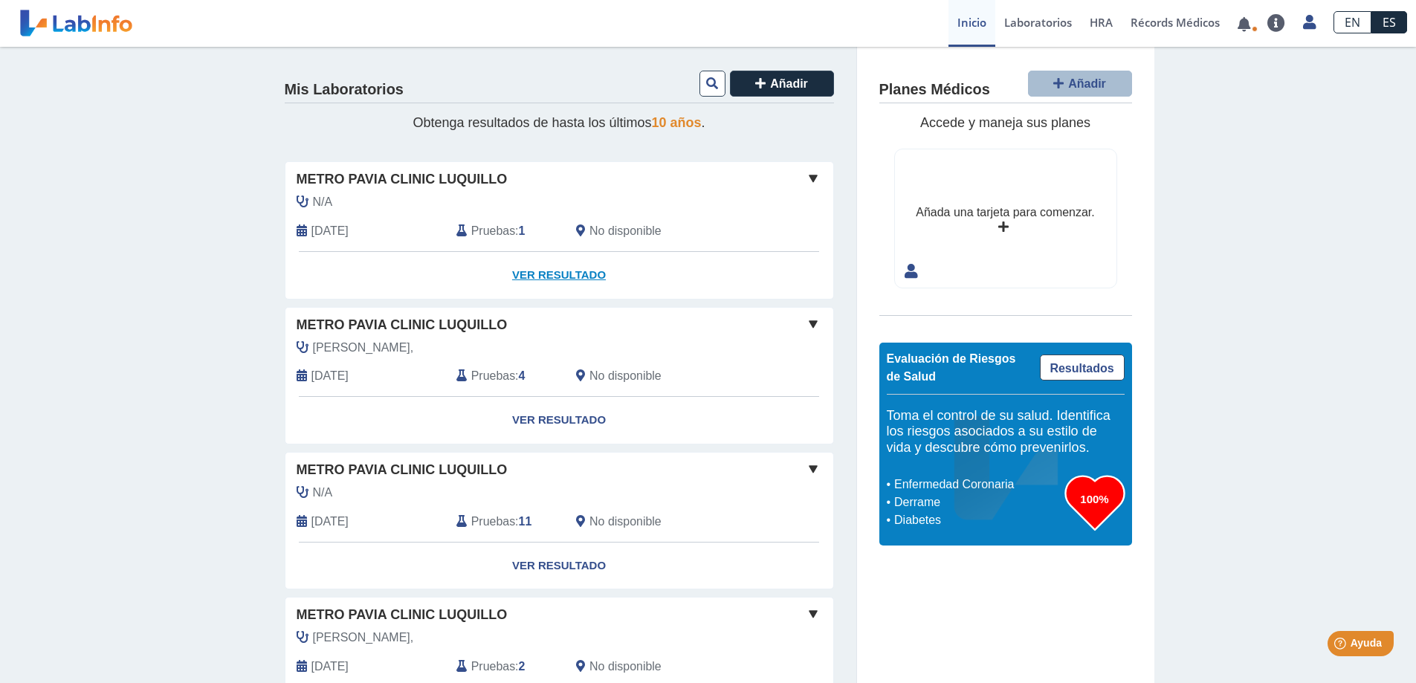
click at [551, 273] on link "Ver Resultado" at bounding box center [559, 275] width 548 height 47
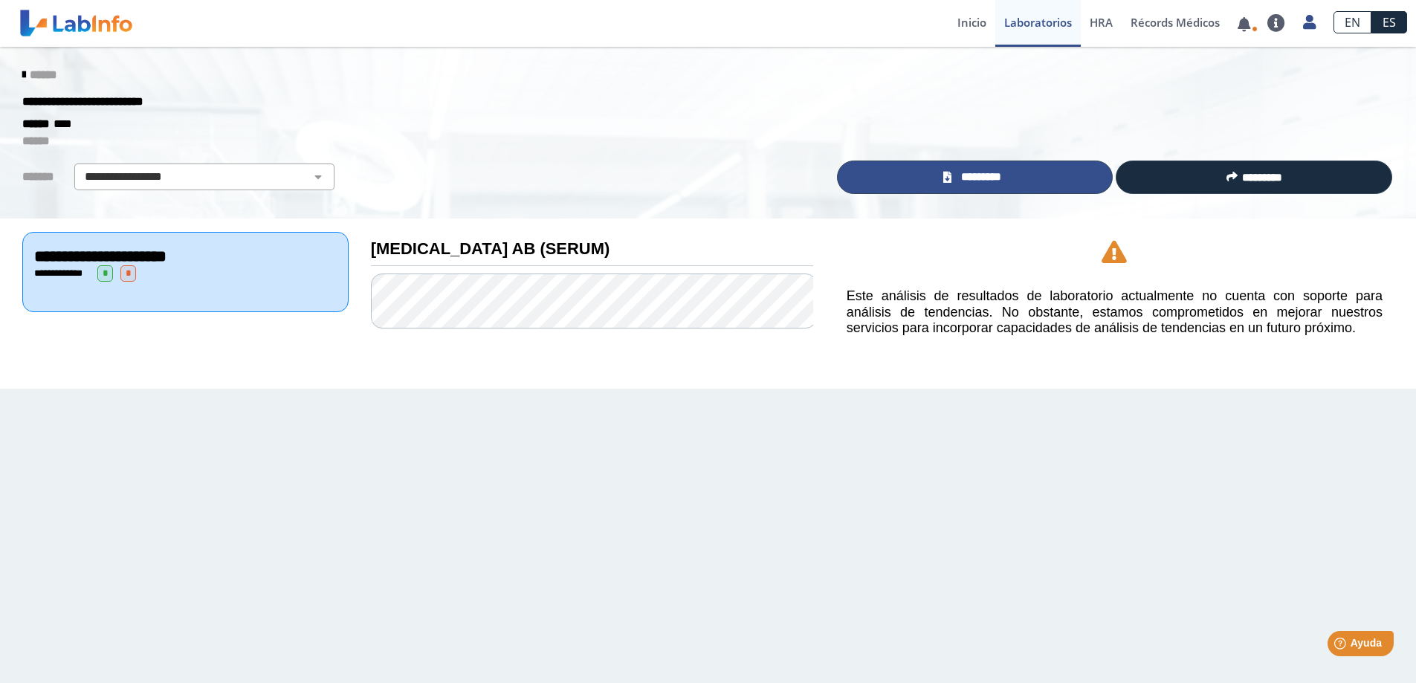
click at [1027, 182] on link "*********" at bounding box center [975, 177] width 276 height 33
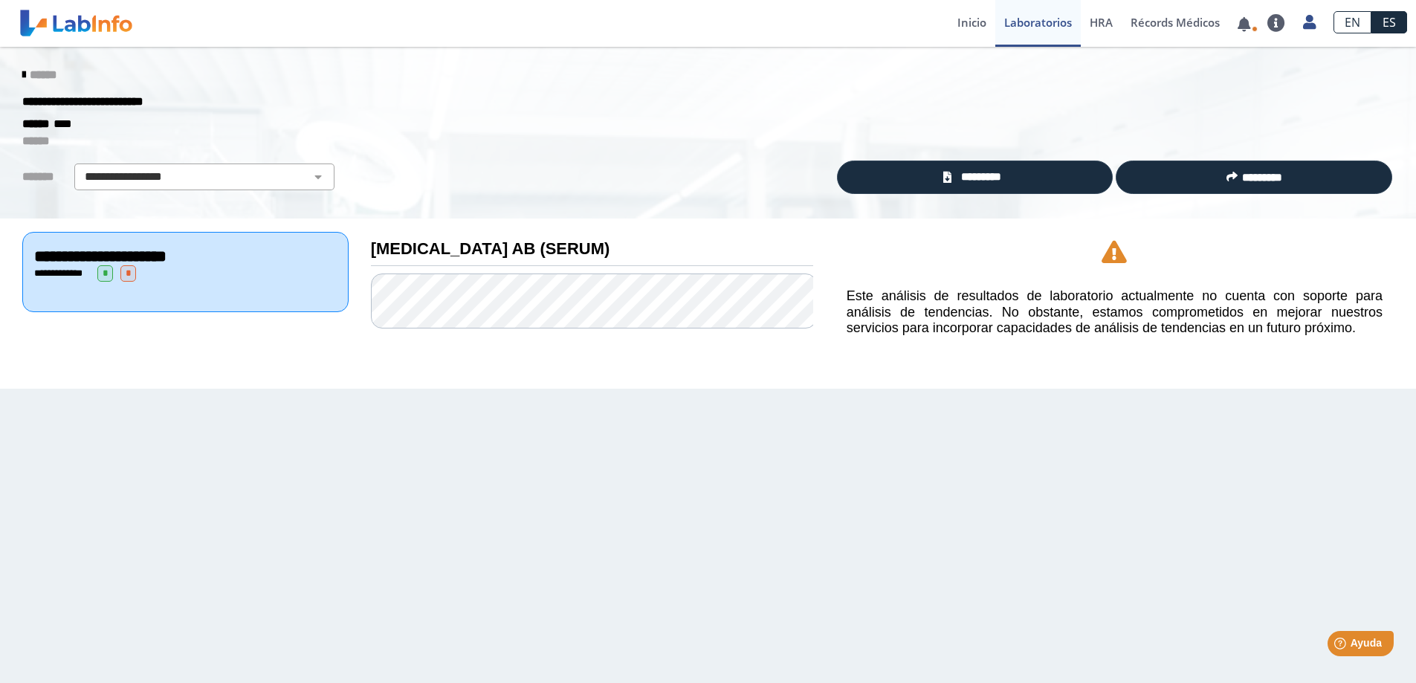
click at [48, 74] on span "******" at bounding box center [43, 74] width 27 height 11
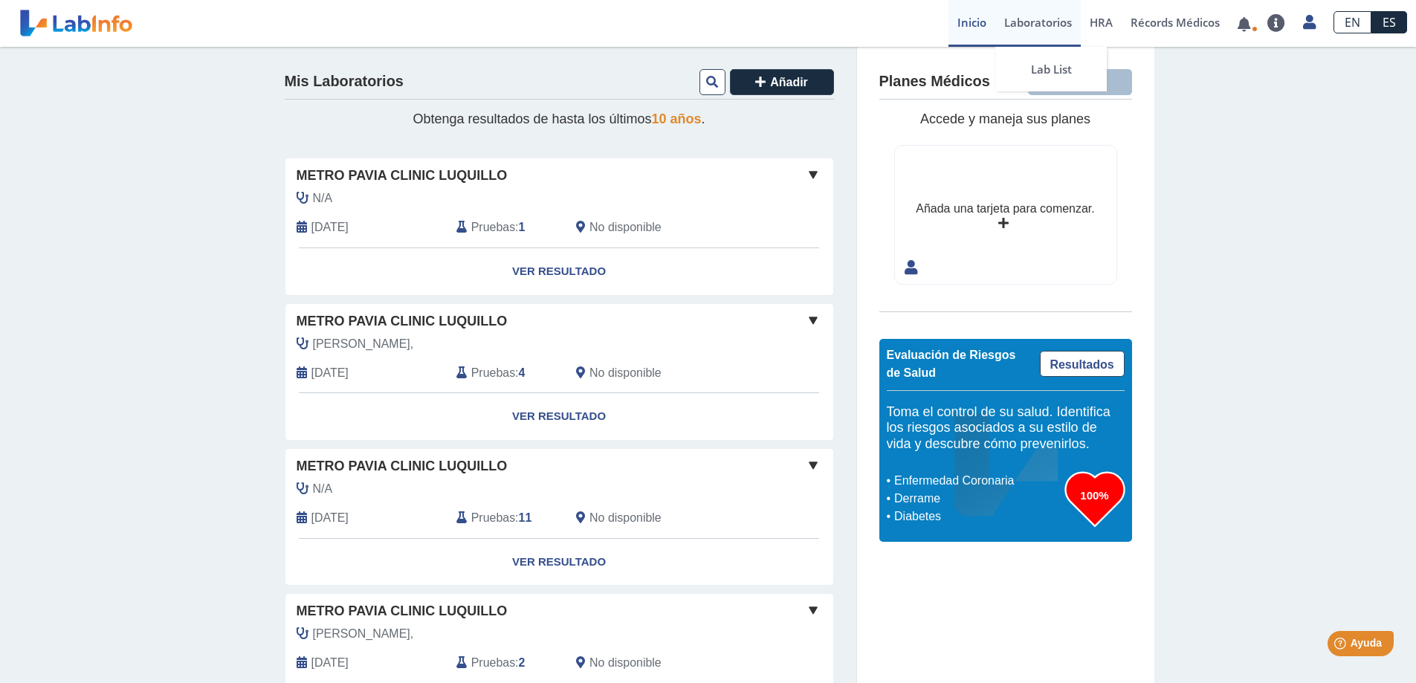
click at [1049, 23] on link "Laboratorios" at bounding box center [1037, 23] width 85 height 47
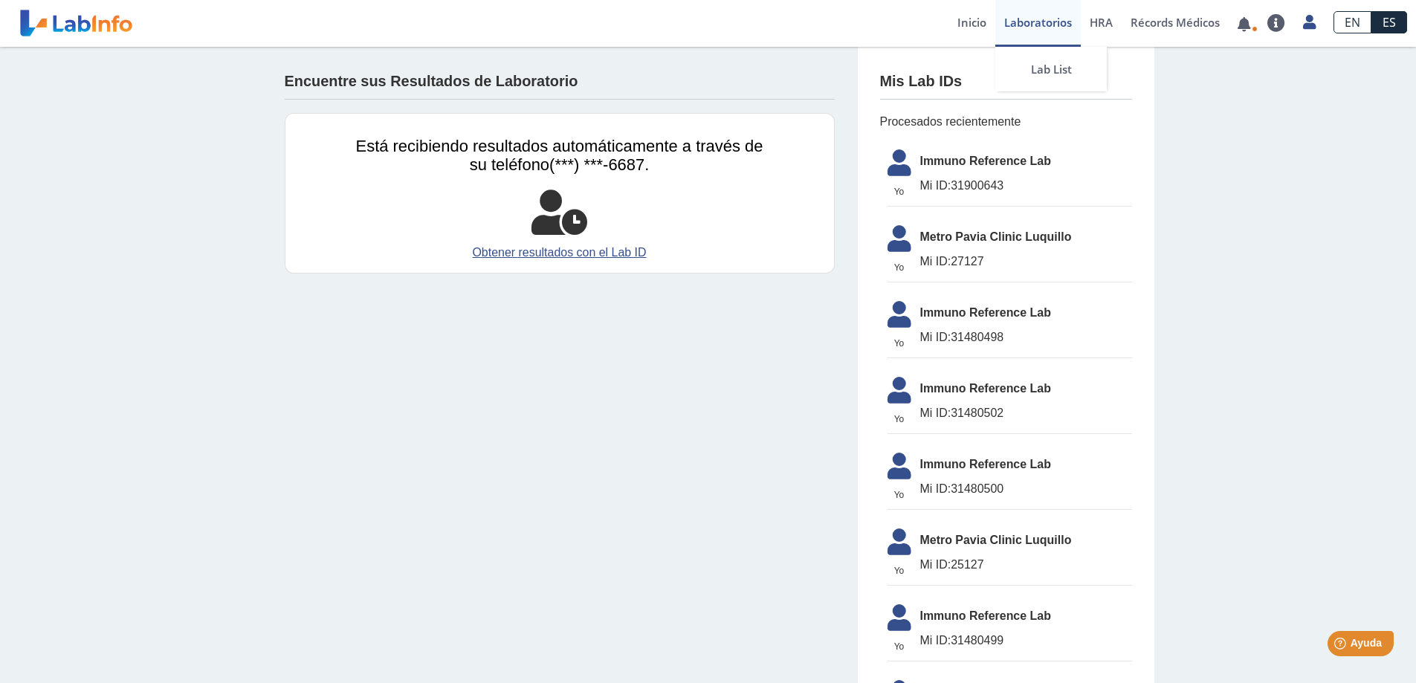
click at [1043, 25] on link "Laboratorios" at bounding box center [1037, 23] width 85 height 47
click at [959, 23] on link "Inicio" at bounding box center [971, 23] width 47 height 47
